Goal: Register for event/course

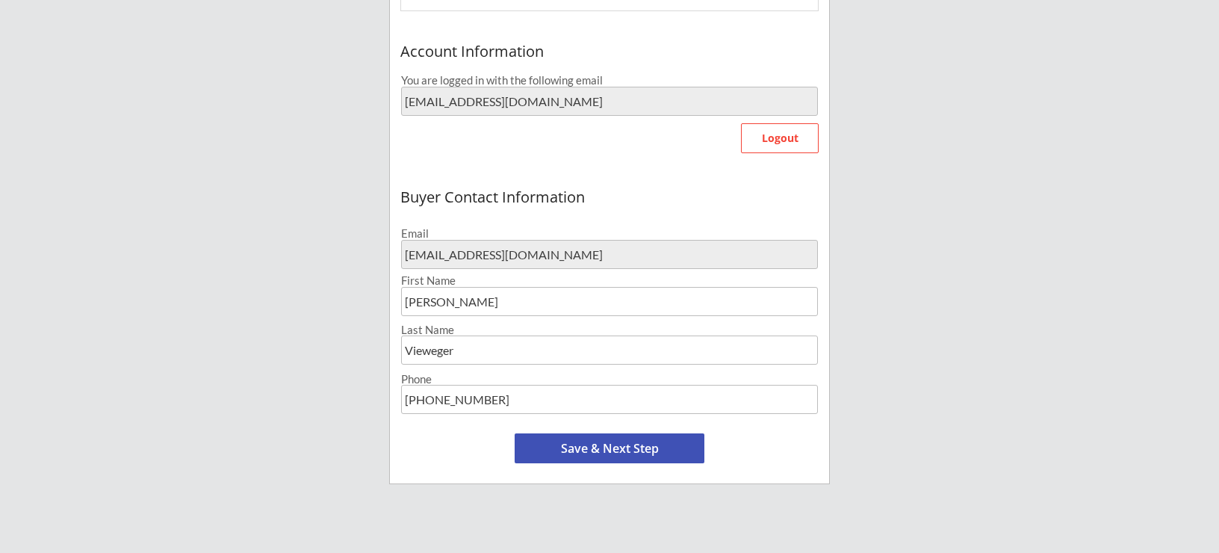
scroll to position [345, 0]
click at [642, 445] on button "Save & Next Step" at bounding box center [610, 447] width 190 height 30
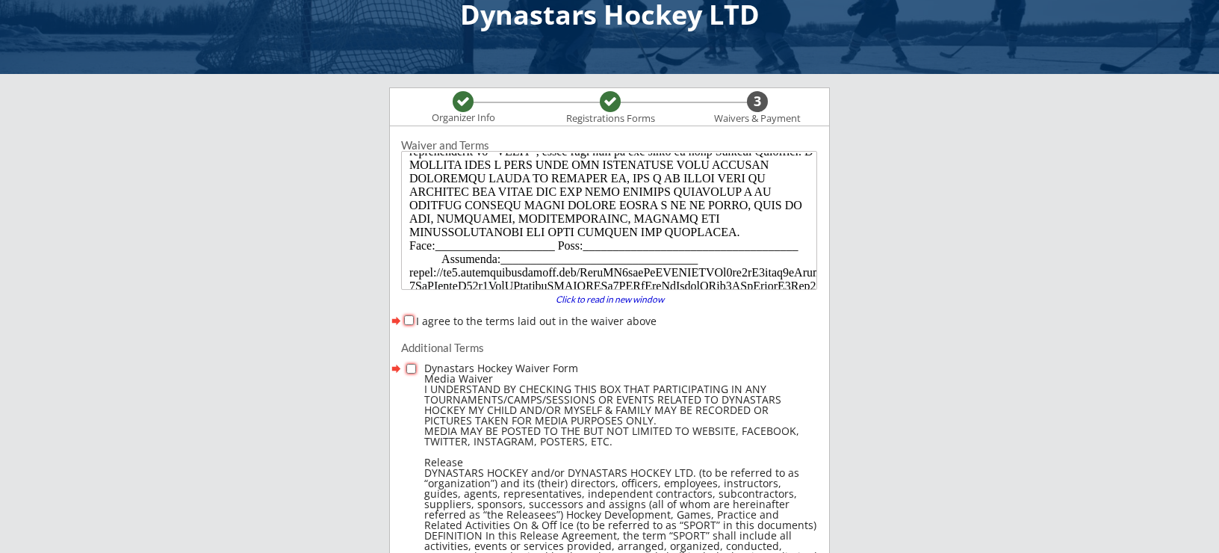
scroll to position [935, 0]
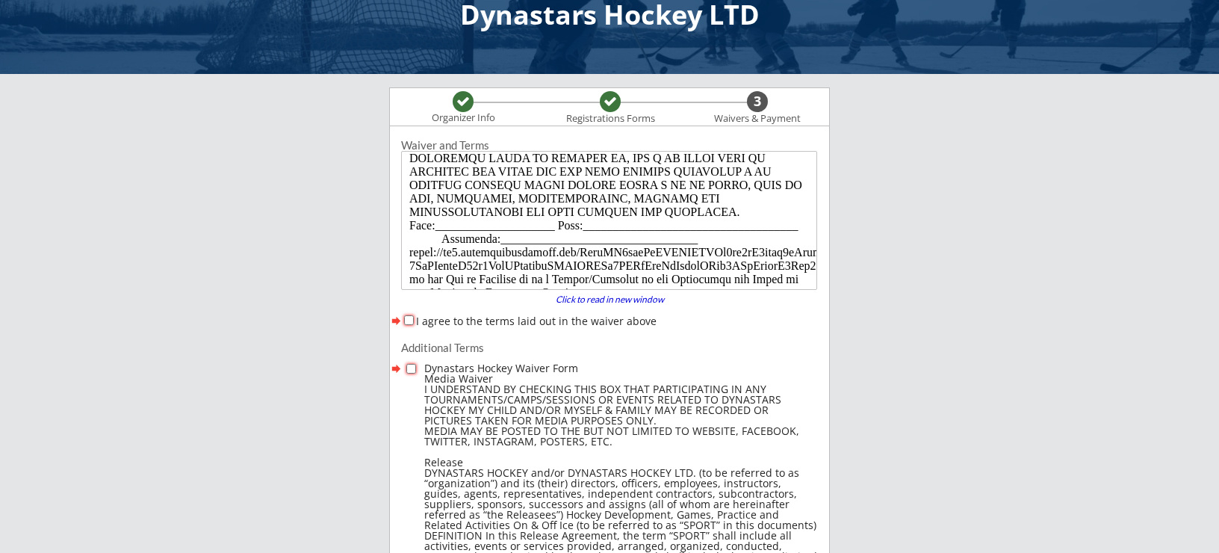
click at [409, 325] on div "I agree to the terms laid out in the waiver above" at bounding box center [609, 321] width 416 height 16
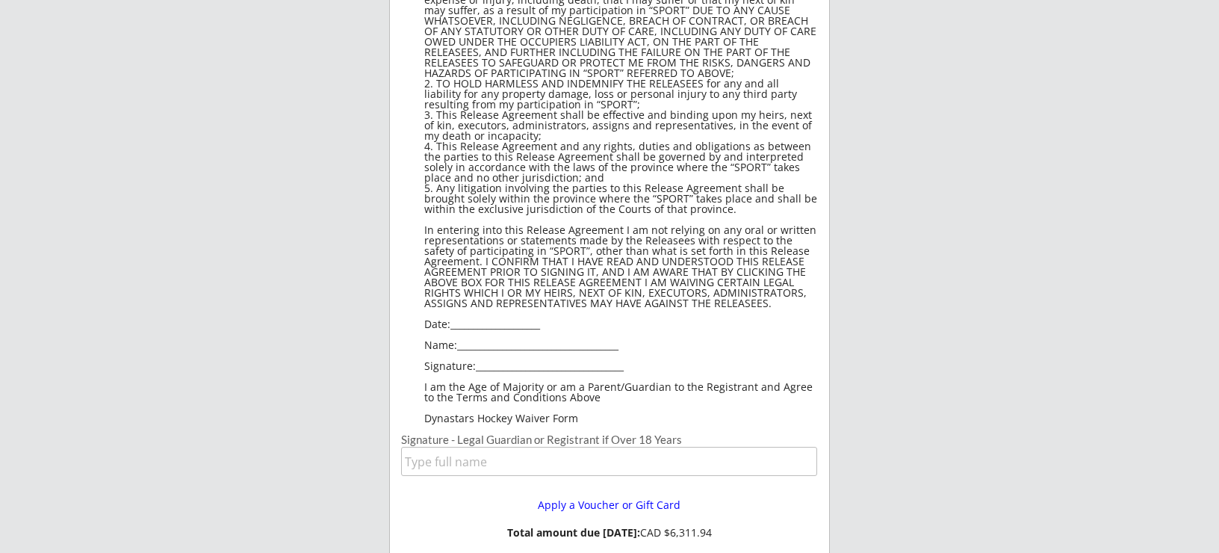
scroll to position [998, 0]
click at [431, 468] on input "input" at bounding box center [609, 458] width 416 height 29
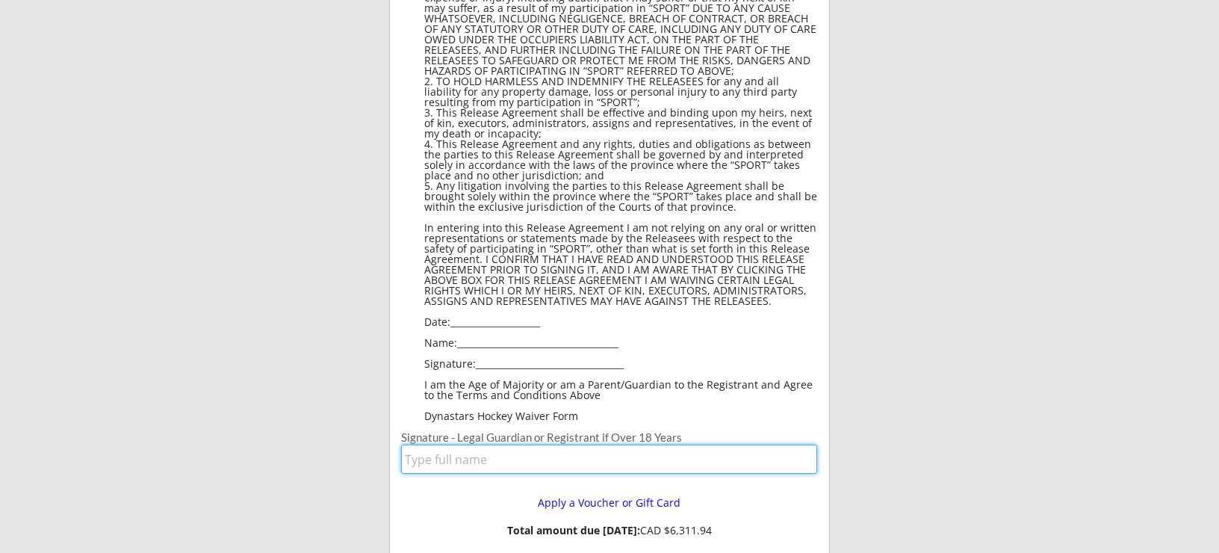
type input "[PERSON_NAME]"
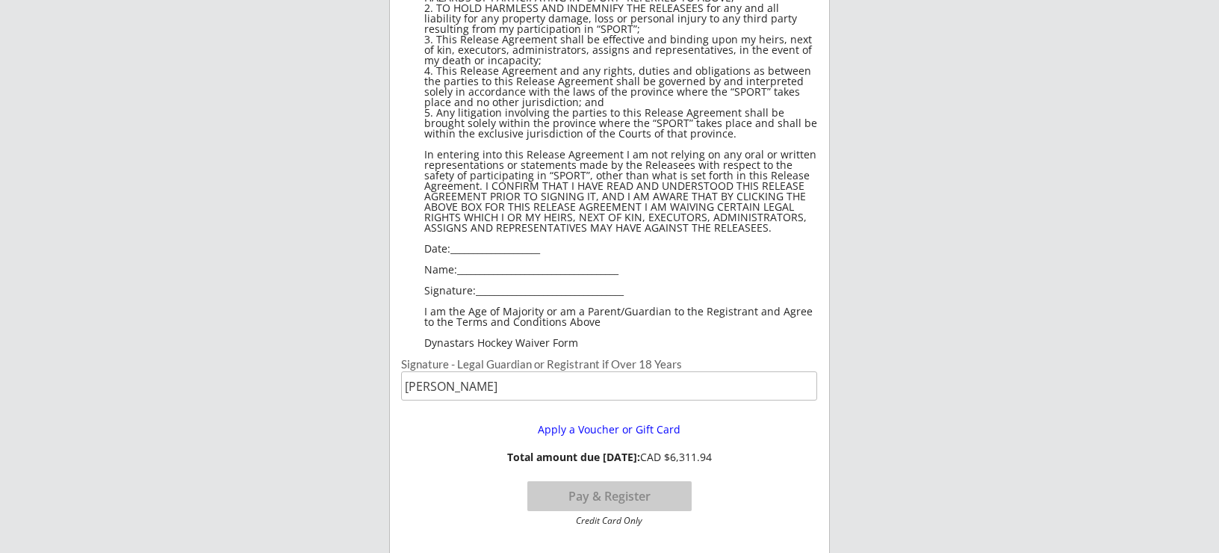
scroll to position [1219, 0]
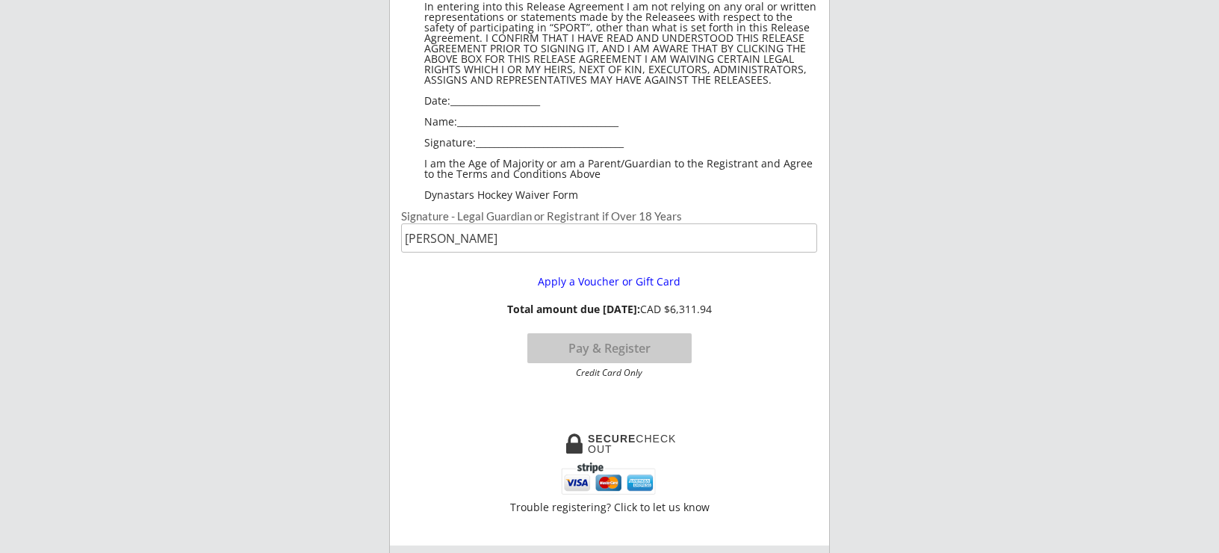
click at [587, 350] on button "Pay & Register" at bounding box center [609, 348] width 164 height 30
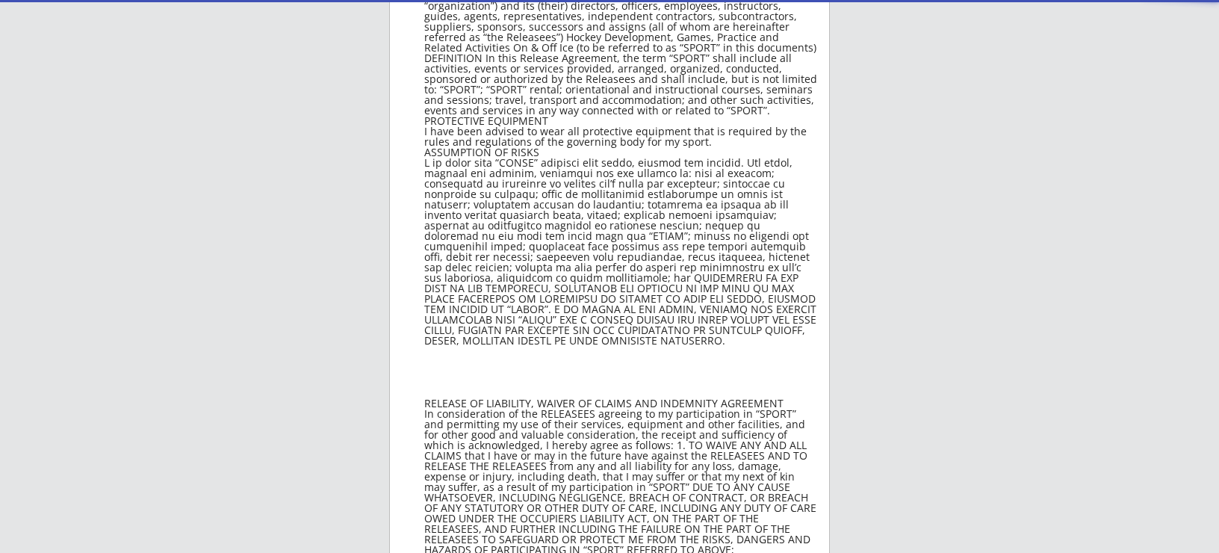
scroll to position [280, 0]
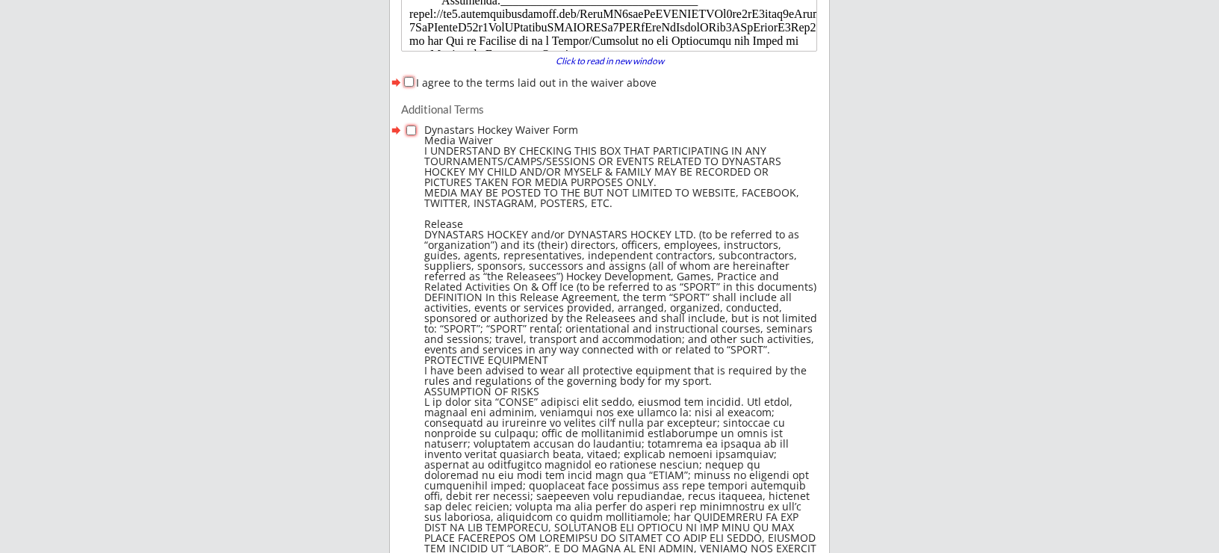
click at [409, 82] on input "I agree to the terms laid out in the waiver above" at bounding box center [409, 82] width 10 height 10
checkbox input "true"
click at [411, 133] on input "checkbox" at bounding box center [411, 130] width 10 height 10
checkbox input "true"
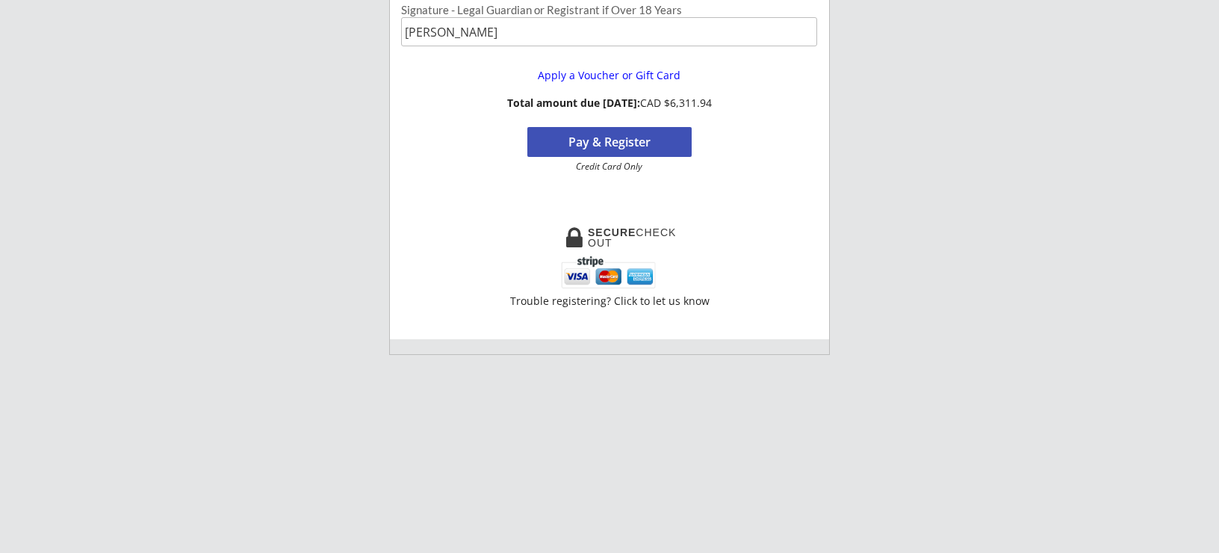
scroll to position [1209, 0]
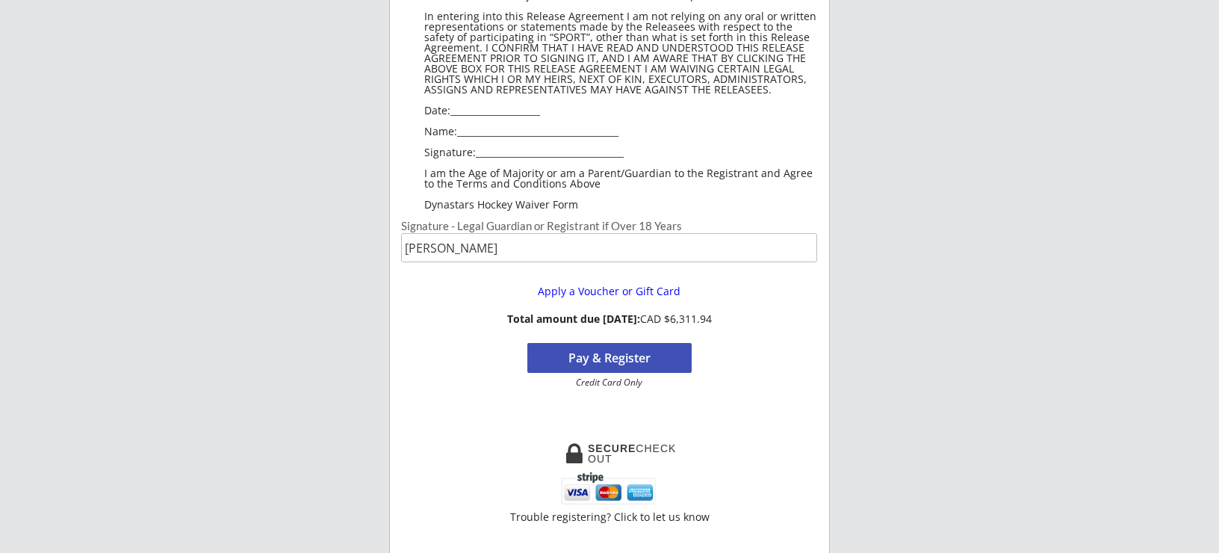
click at [590, 364] on button "Pay & Register" at bounding box center [609, 358] width 164 height 30
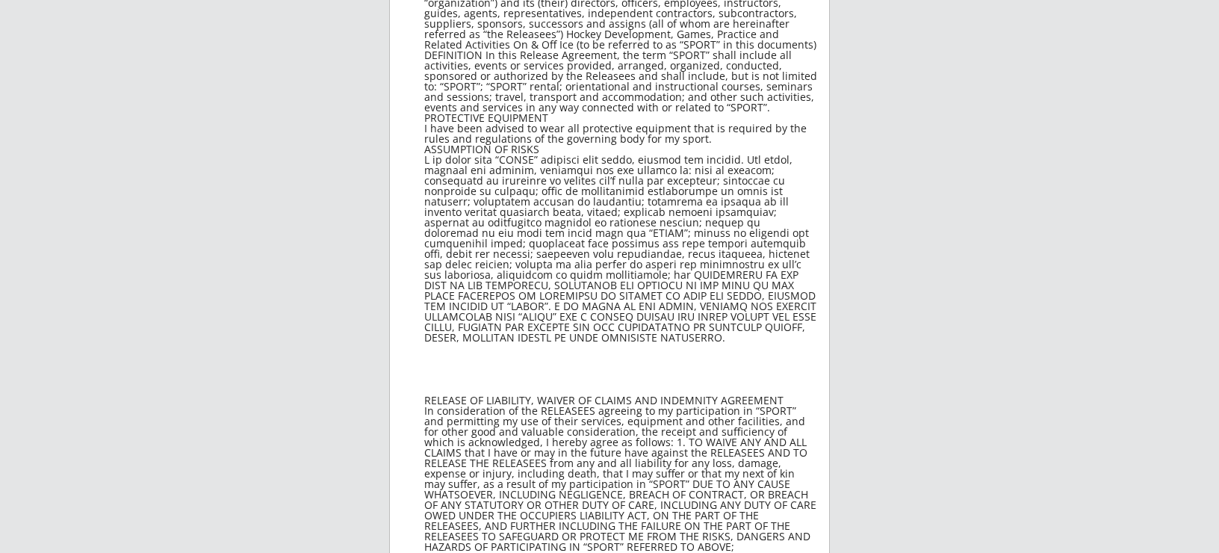
scroll to position [386, 0]
